Goal: Book appointment/travel/reservation

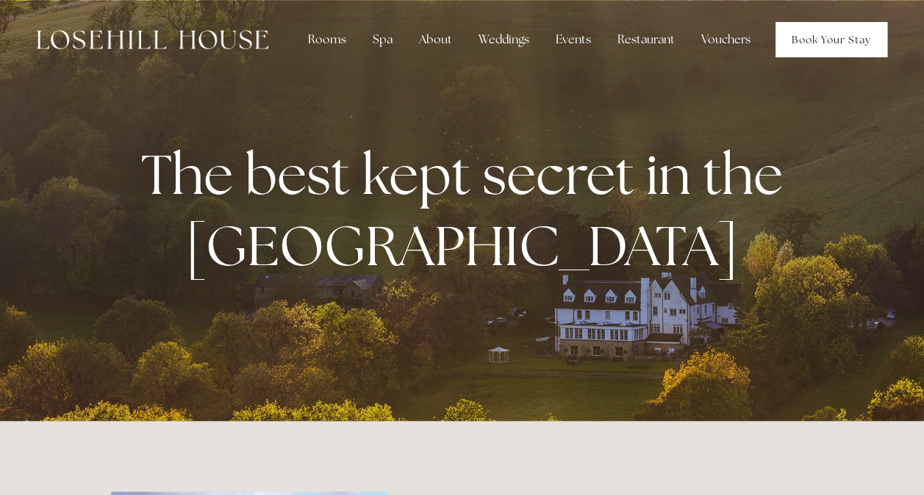
click at [801, 42] on link "Book Your Stay" at bounding box center [832, 39] width 112 height 35
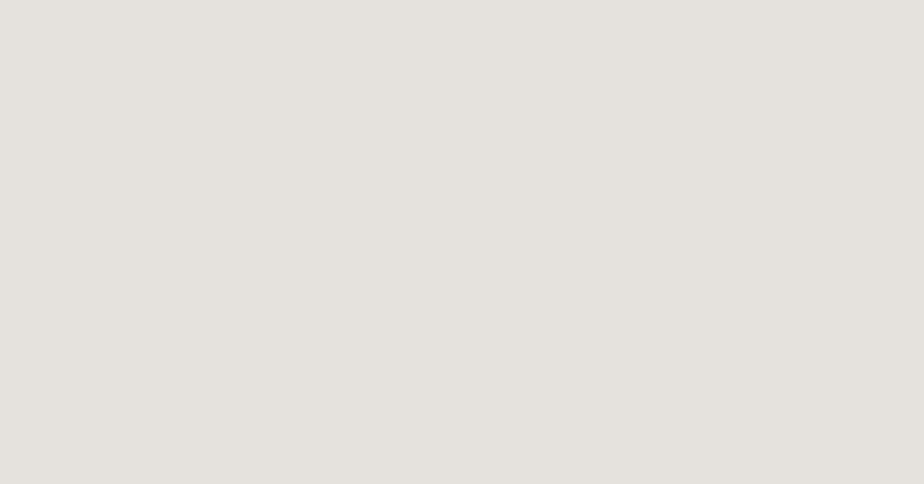
scroll to position [80, 0]
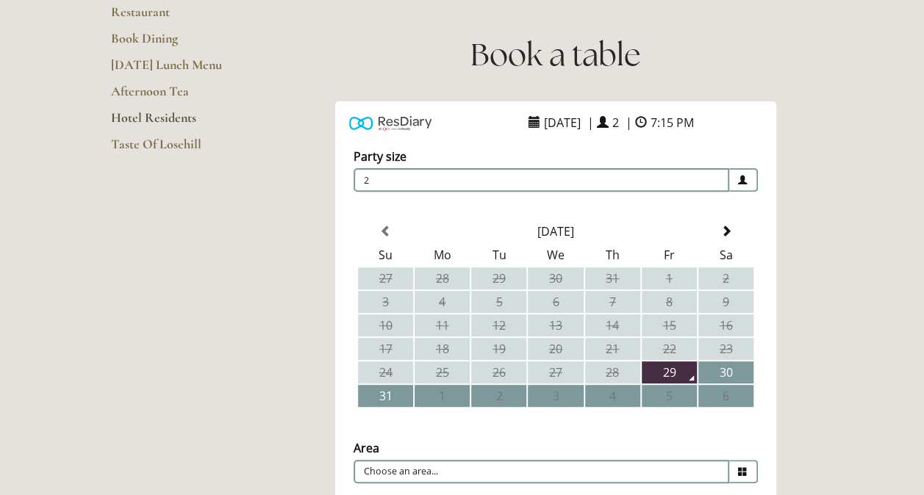
scroll to position [193, 0]
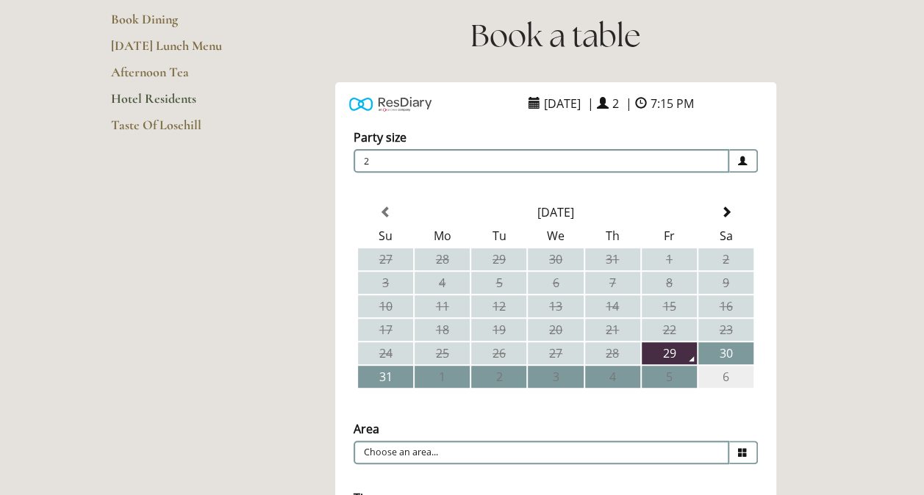
click at [716, 378] on td "6" at bounding box center [725, 377] width 55 height 22
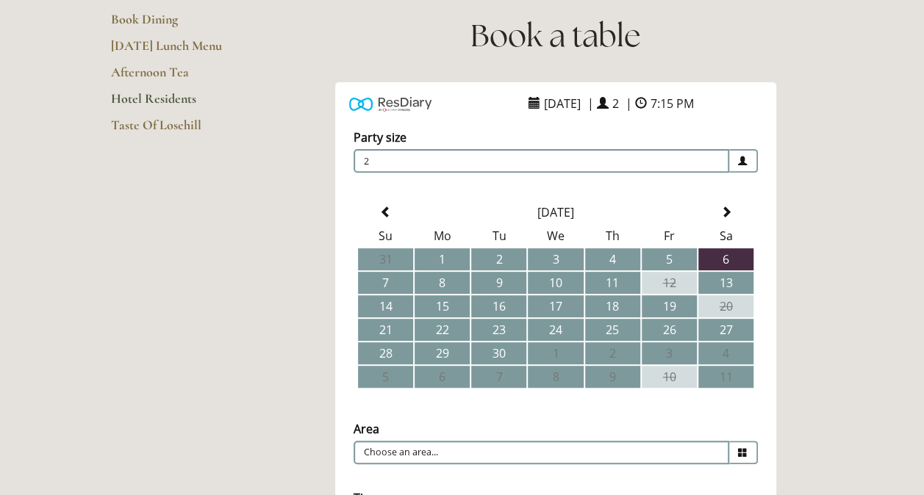
click at [698, 104] on span "7:15 PM" at bounding box center [672, 104] width 51 height 24
click at [647, 103] on span at bounding box center [641, 104] width 12 height 12
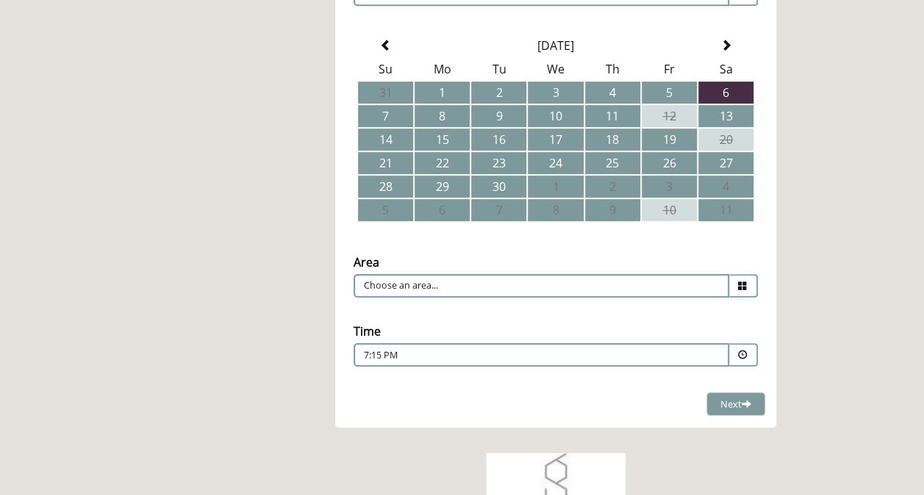
scroll to position [388, 0]
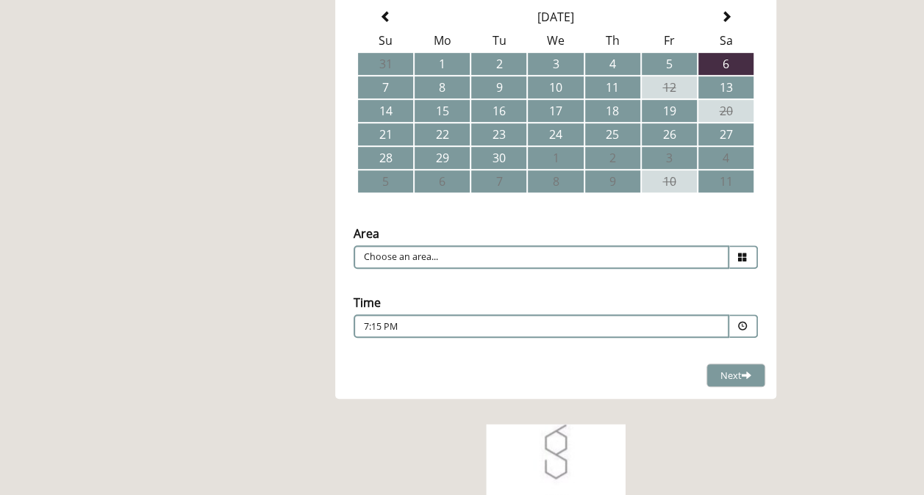
click at [738, 254] on icon at bounding box center [743, 258] width 10 height 10
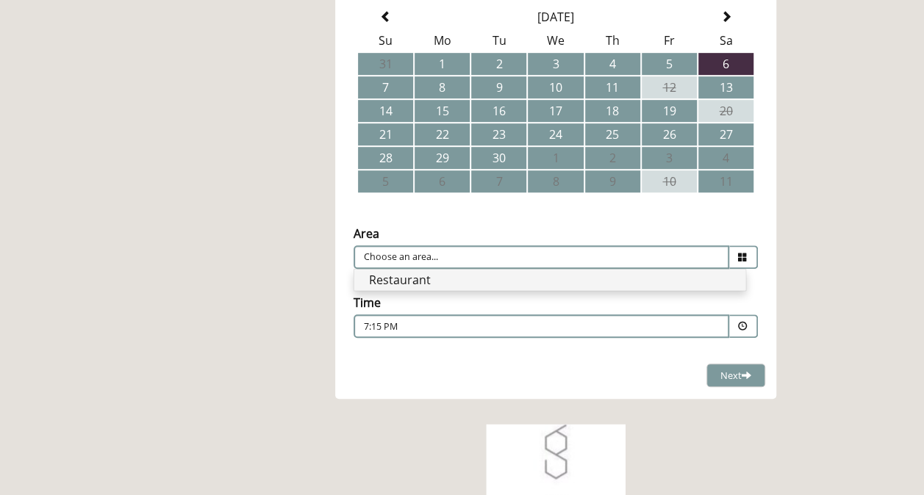
click at [647, 282] on li "Restaurant" at bounding box center [549, 280] width 391 height 21
type input "Restaurant"
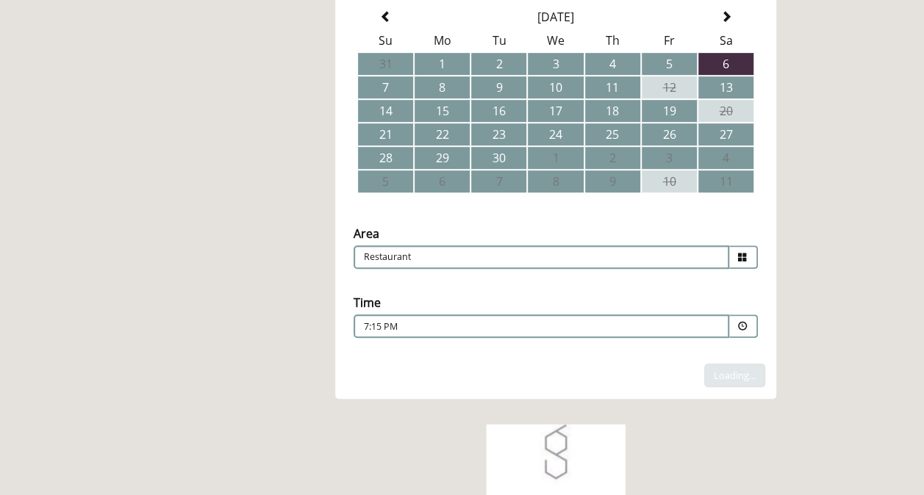
click at [738, 331] on span at bounding box center [743, 327] width 29 height 24
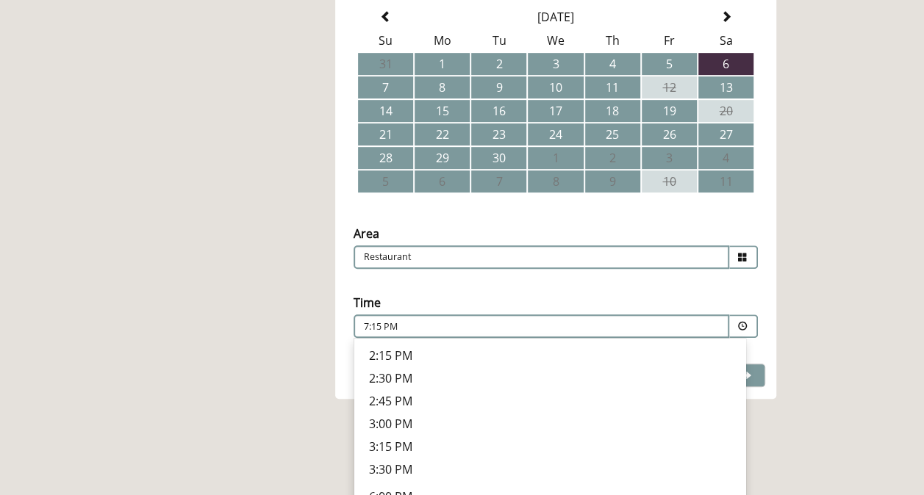
scroll to position [482, 0]
click at [648, 485] on li "8:00 PM Combined Shape Join Standby List" at bounding box center [549, 496] width 391 height 23
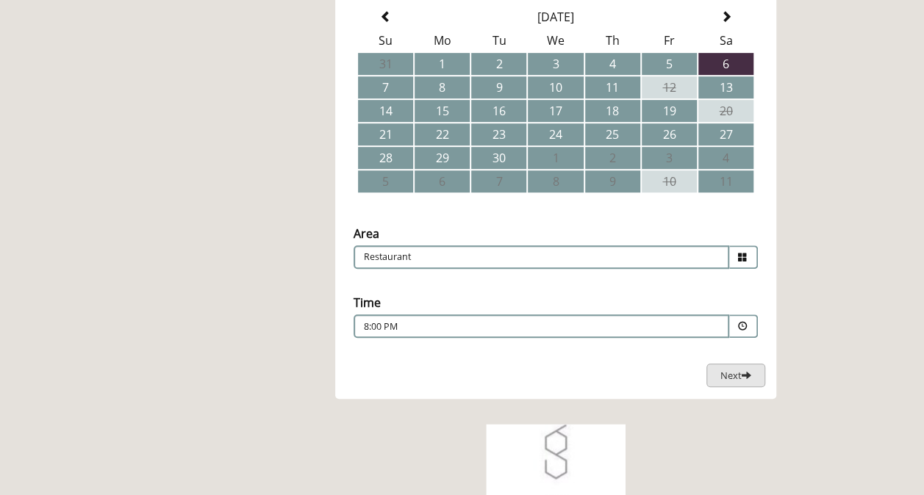
click at [732, 376] on span "Next" at bounding box center [735, 375] width 31 height 13
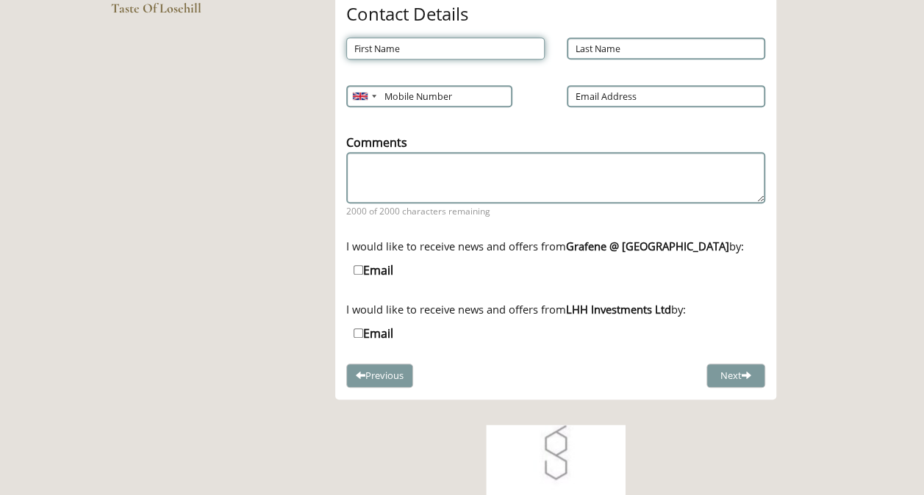
click at [423, 51] on input "First Name" at bounding box center [445, 48] width 198 height 22
type input "Alison"
type input "Cosadinos"
click at [453, 99] on input "Mobile Number" at bounding box center [428, 96] width 165 height 22
type input "07542364533"
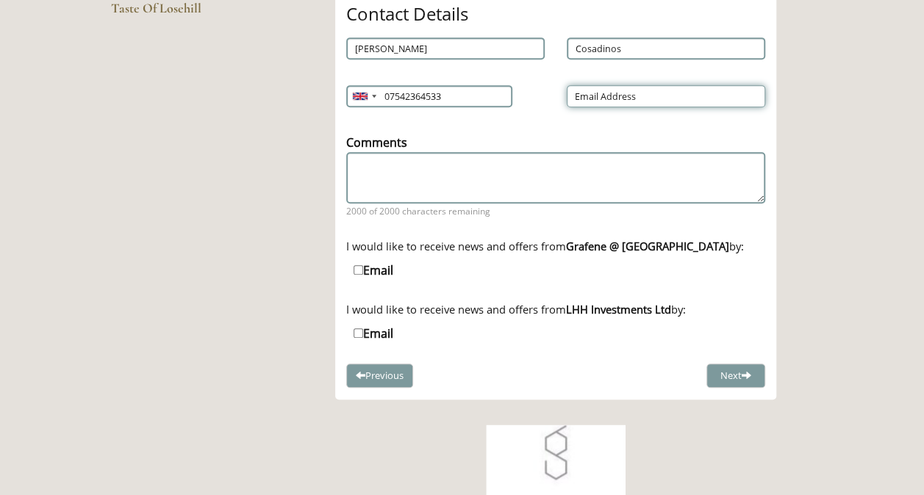
click at [599, 93] on input "Email Address" at bounding box center [666, 96] width 198 height 22
type input "alison.cosadinos@hotmail.com"
click at [734, 373] on button "Next" at bounding box center [735, 376] width 59 height 24
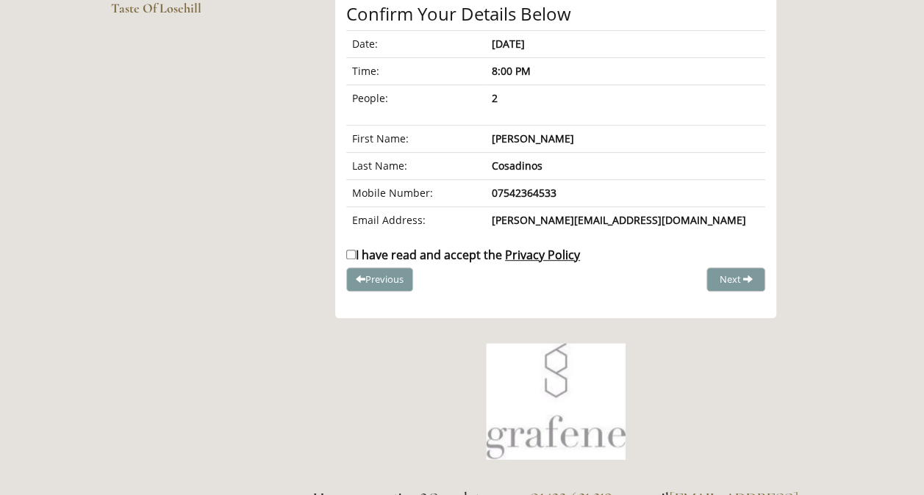
click at [390, 251] on label "I have read and accept the Privacy Policy" at bounding box center [463, 255] width 234 height 16
click at [356, 251] on input "I have read and accept the Privacy Policy" at bounding box center [351, 255] width 10 height 10
checkbox input "true"
click at [704, 278] on span "Complete Booking" at bounding box center [703, 279] width 81 height 13
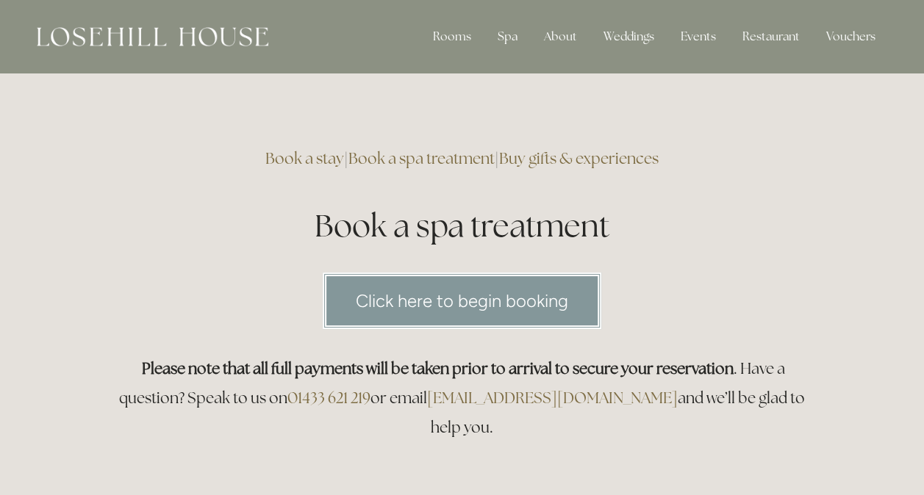
click at [418, 309] on link "Click here to begin booking" at bounding box center [462, 301] width 279 height 57
